Goal: Check status: Check status

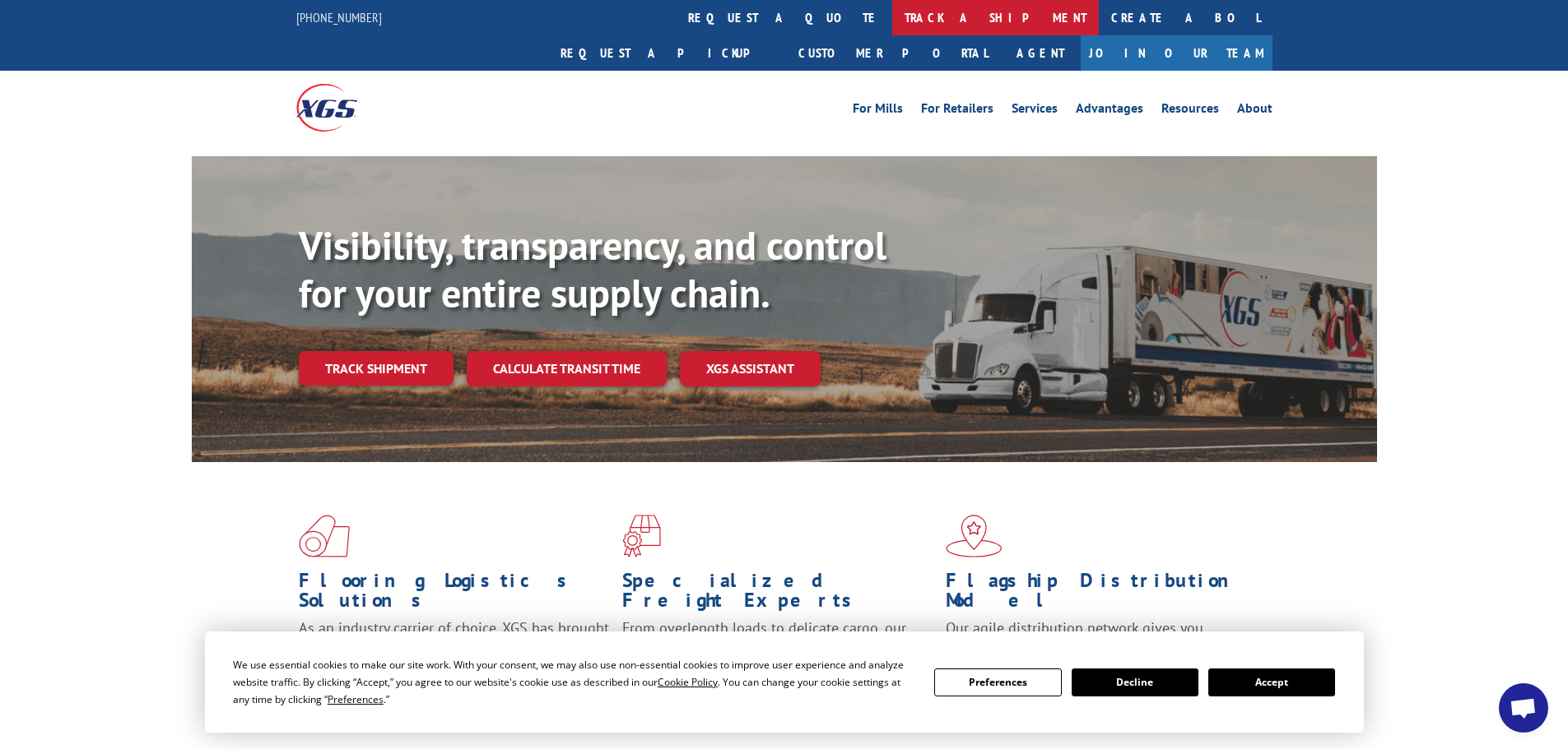
click at [893, 18] on link "track a shipment" at bounding box center [995, 18] width 206 height 36
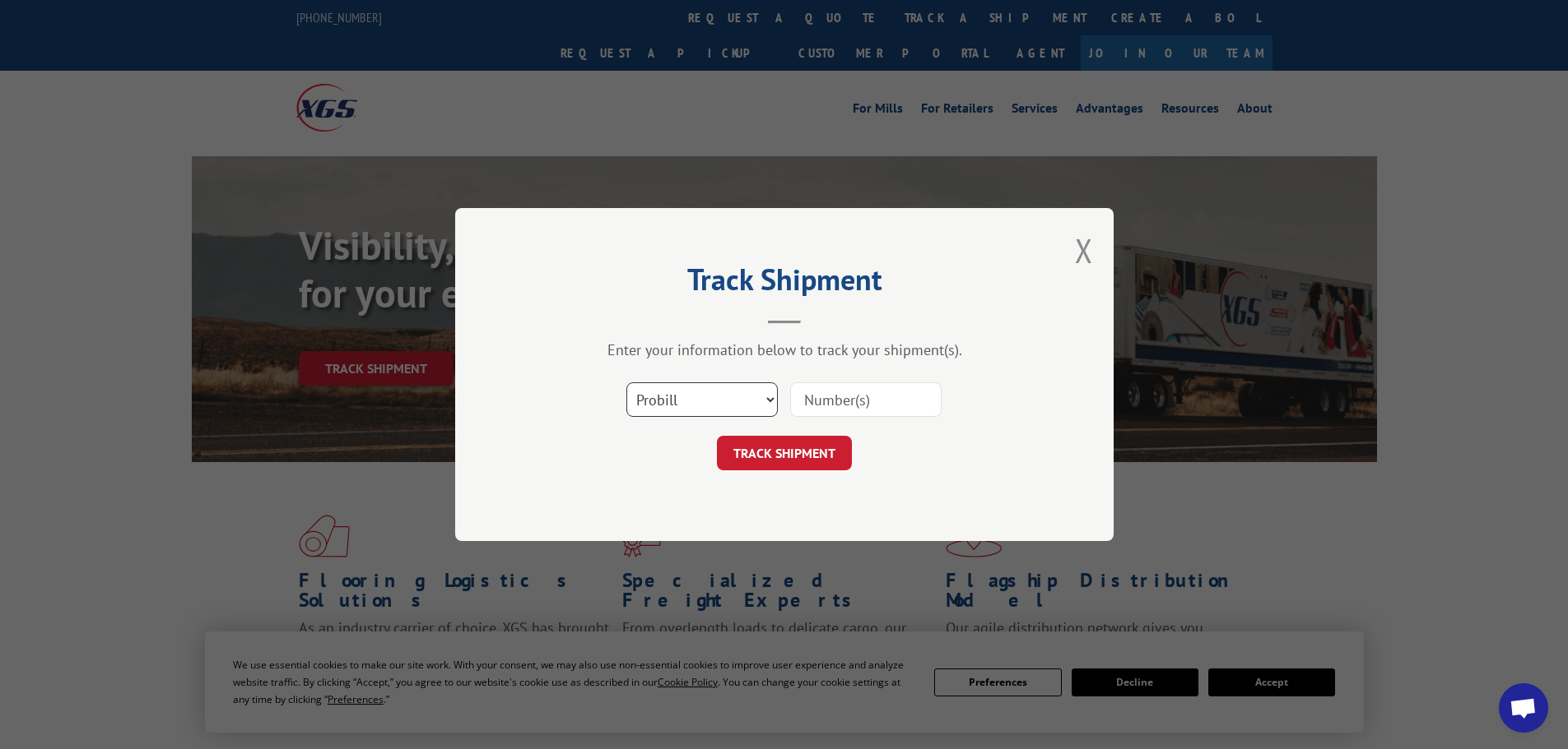
click at [703, 403] on select "Select category... Probill BOL PO" at bounding box center [701, 400] width 151 height 35
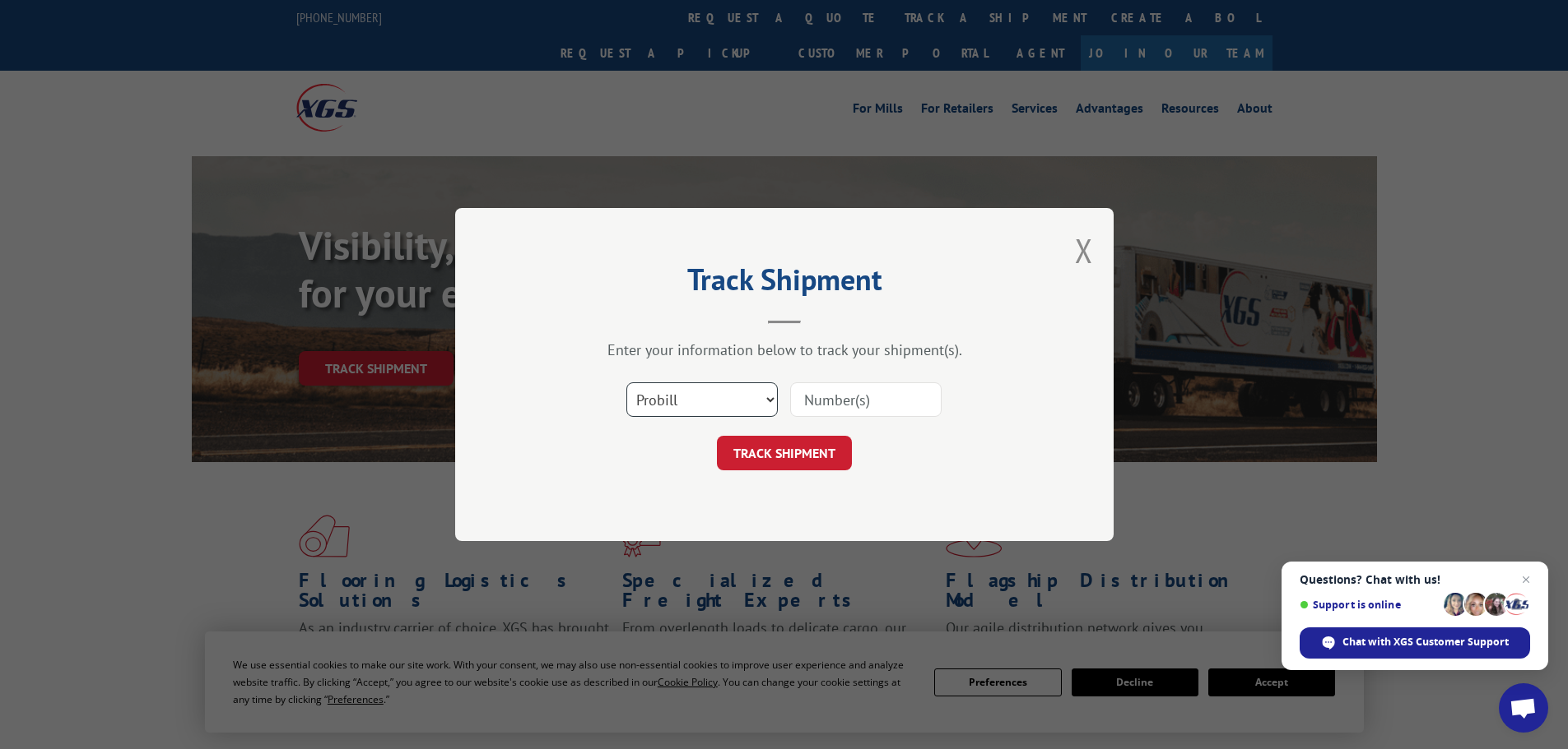
select select "po"
click at [626, 383] on select "Select category... Probill BOL PO" at bounding box center [701, 400] width 151 height 35
click at [892, 388] on input at bounding box center [865, 400] width 151 height 35
type input "47540216"
click at [717, 436] on button "TRACK SHIPMENT" at bounding box center [784, 453] width 135 height 35
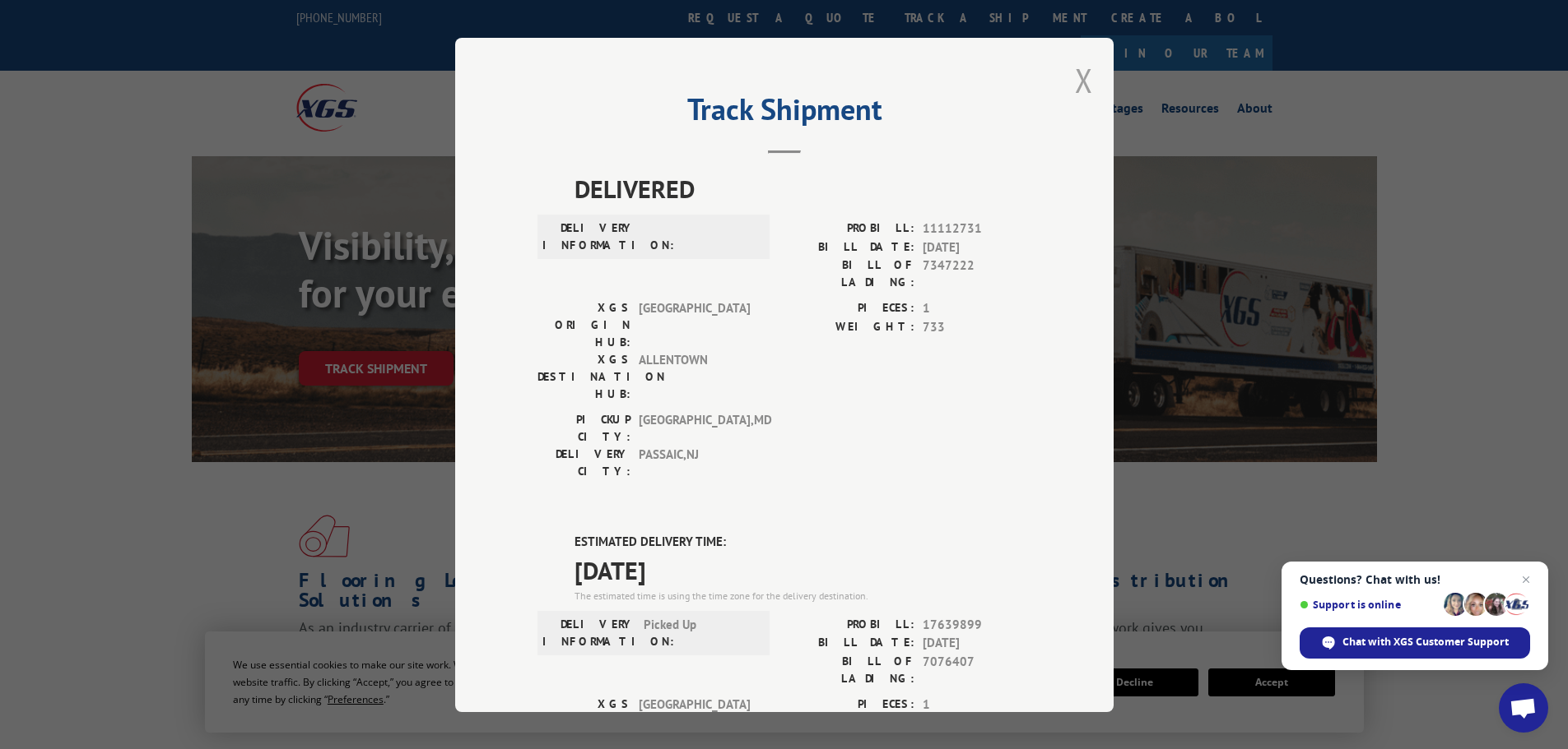
click at [1075, 79] on button "Close modal" at bounding box center [1084, 80] width 18 height 43
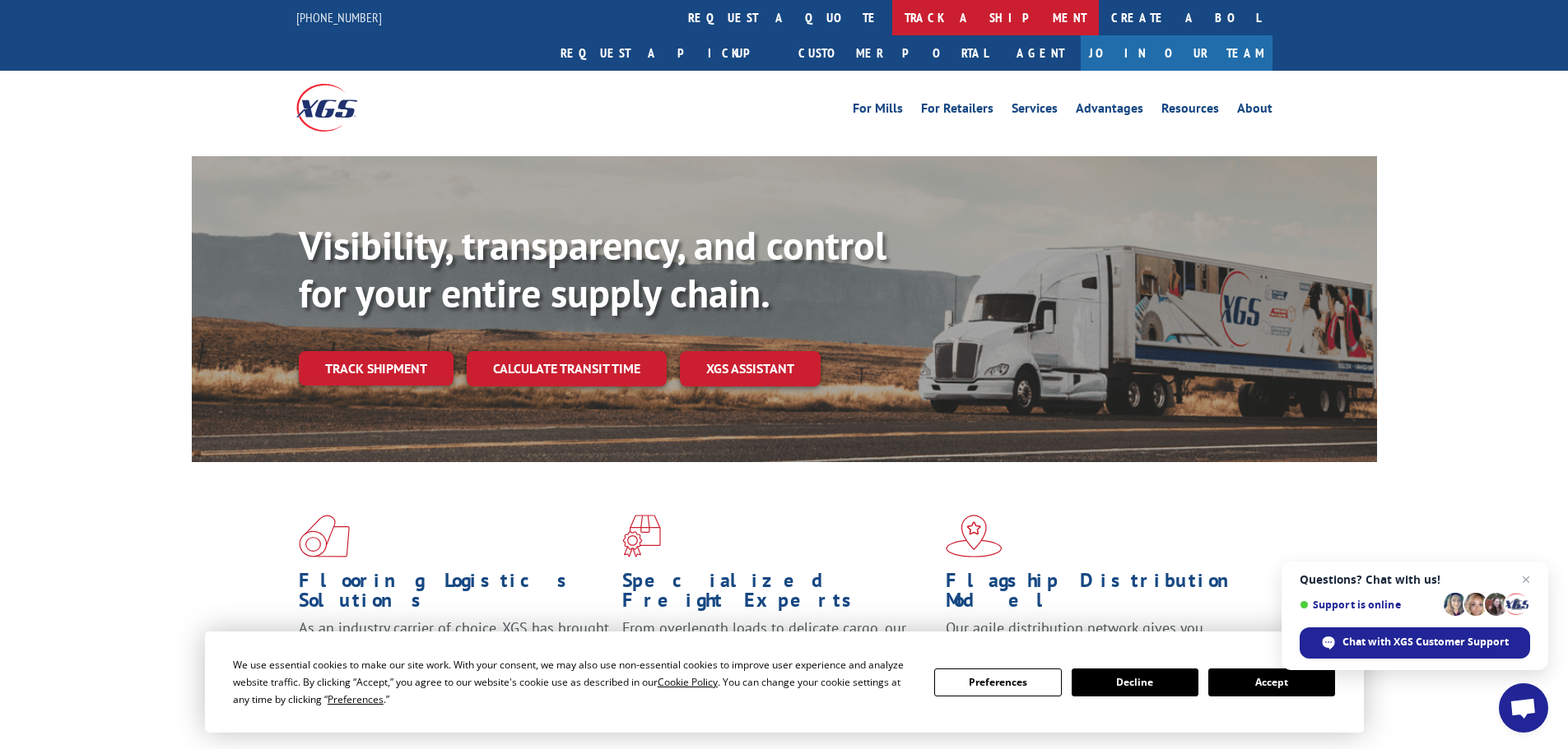
click at [893, 8] on link "track a shipment" at bounding box center [995, 18] width 206 height 36
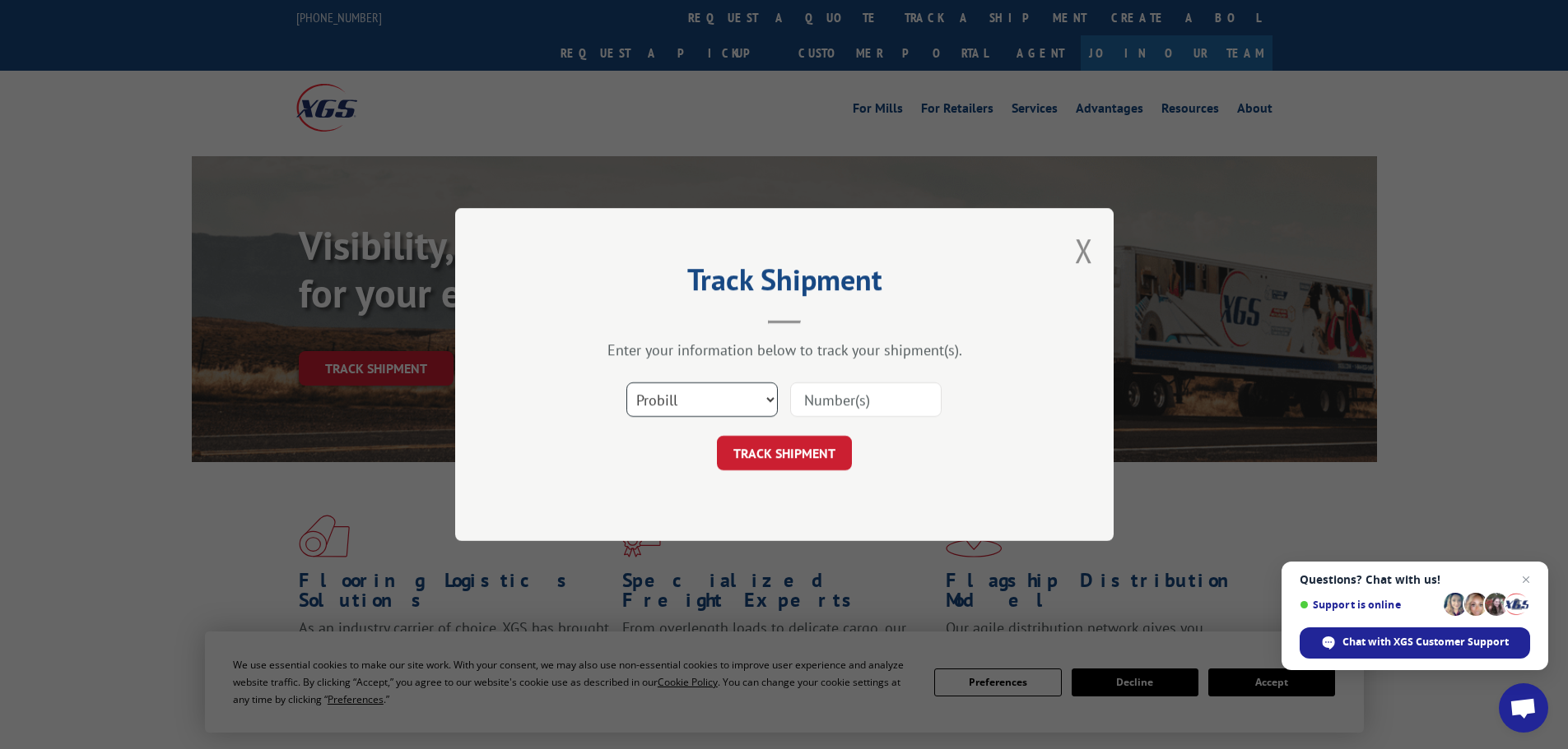
click at [747, 399] on select "Select category... Probill BOL PO" at bounding box center [701, 400] width 151 height 35
select select "po"
click at [626, 383] on select "Select category... Probill BOL PO" at bounding box center [701, 400] width 151 height 35
click at [858, 393] on input at bounding box center [865, 400] width 151 height 35
type input "47540158"
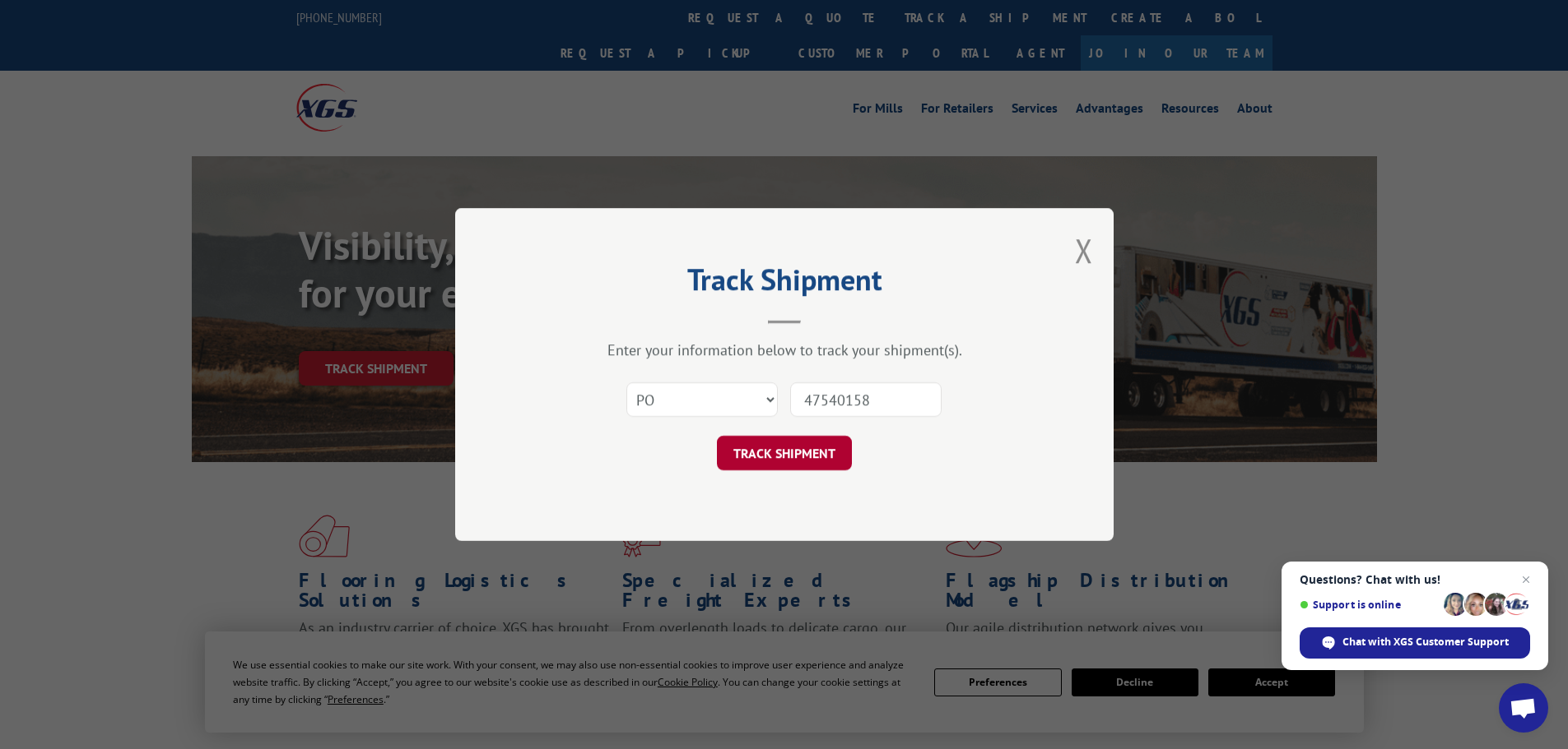
click at [797, 456] on button "TRACK SHIPMENT" at bounding box center [784, 453] width 135 height 35
